Goal: Use online tool/utility: Utilize a website feature to perform a specific function

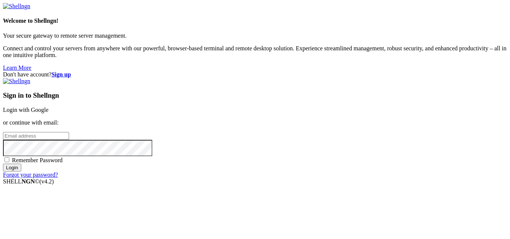
click at [49, 107] on link "Login with Google" at bounding box center [26, 110] width 46 height 6
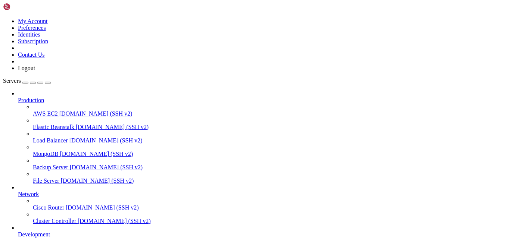
click at [18, 191] on icon at bounding box center [18, 191] width 0 height 0
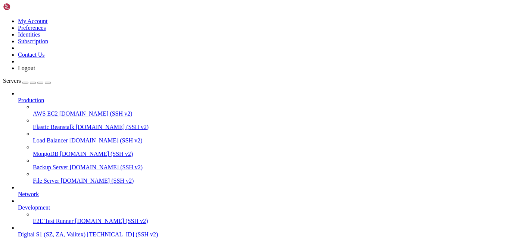
click at [44, 97] on span "Production" at bounding box center [31, 100] width 26 height 6
click at [18, 97] on icon at bounding box center [18, 97] width 0 height 0
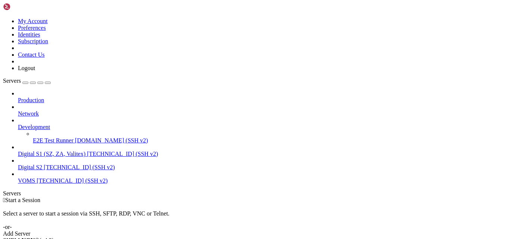
click at [70, 151] on link "Digital S1 (SZ, ZA, Valitex) [TECHNICAL_ID] (SSH v2)" at bounding box center [262, 154] width 489 height 7
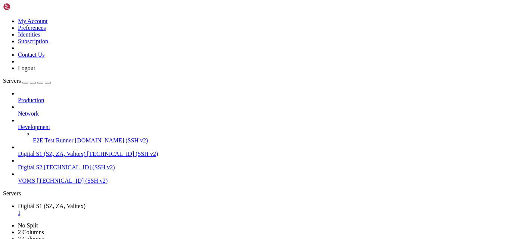
scroll to position [13, 0]
click at [3, 184] on div "Production Network Development E2E Test Runner [DOMAIN_NAME] (SSH v2) Digital S…" at bounding box center [255, 137] width 504 height 94
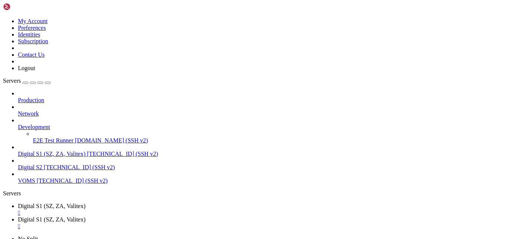
type input "/var/www/digitalinvoicing"
click at [6, 184] on div "Production Network Development E2E Test Runner [DOMAIN_NAME] (SSH v2) Digital S…" at bounding box center [255, 137] width 504 height 94
click at [226, 223] on div "" at bounding box center [262, 226] width 489 height 7
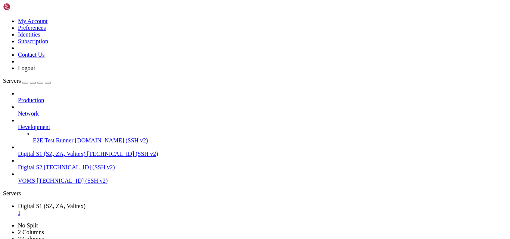
click at [13, 184] on div "Production Network Development E2E Test Runner [DOMAIN_NAME] (SSH v2) Digital S…" at bounding box center [255, 137] width 504 height 94
click at [3, 183] on div "Production Network Development E2E Test Runner [DOMAIN_NAME] (SSH v2) Digital S…" at bounding box center [255, 137] width 504 height 94
click at [3, 174] on div "Production Network Development E2E Test Runner [DOMAIN_NAME] (SSH v2) Digital S…" at bounding box center [255, 137] width 504 height 94
